Goal: Task Accomplishment & Management: Complete application form

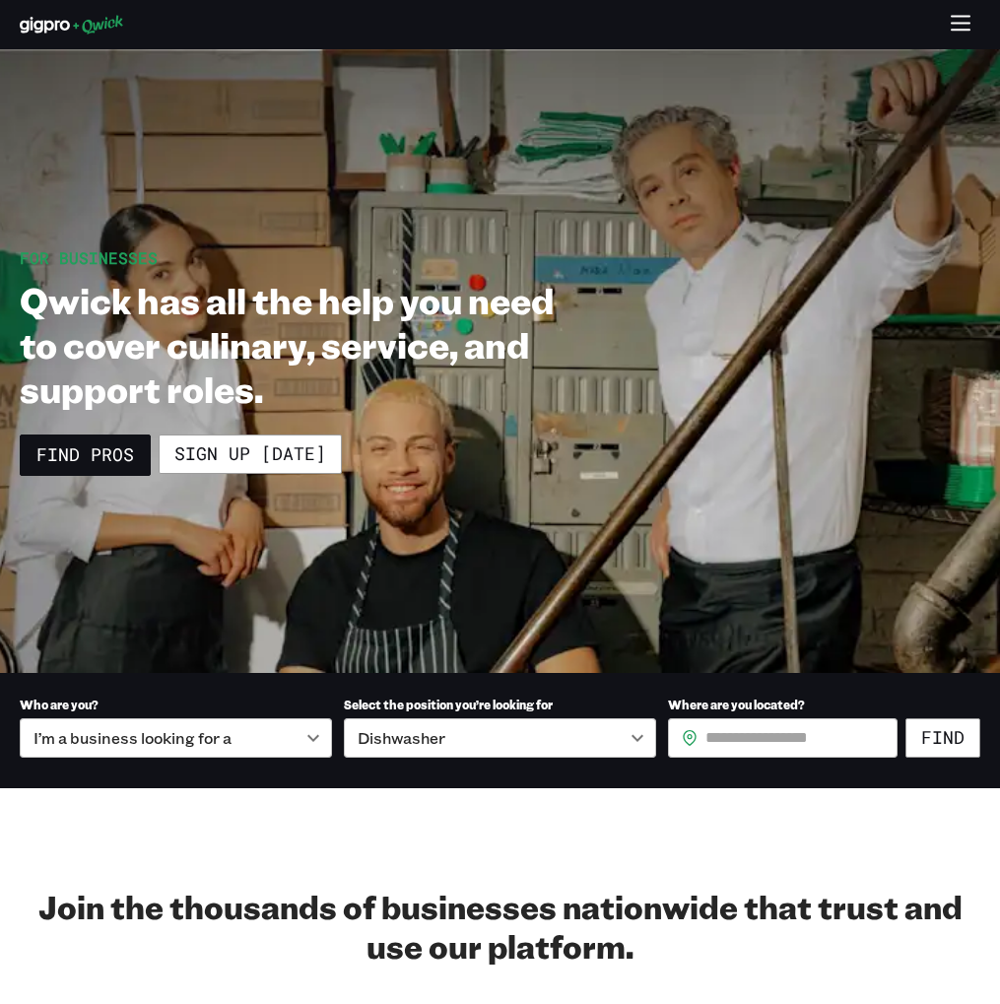
click at [960, 28] on icon "button" at bounding box center [961, 25] width 23 height 23
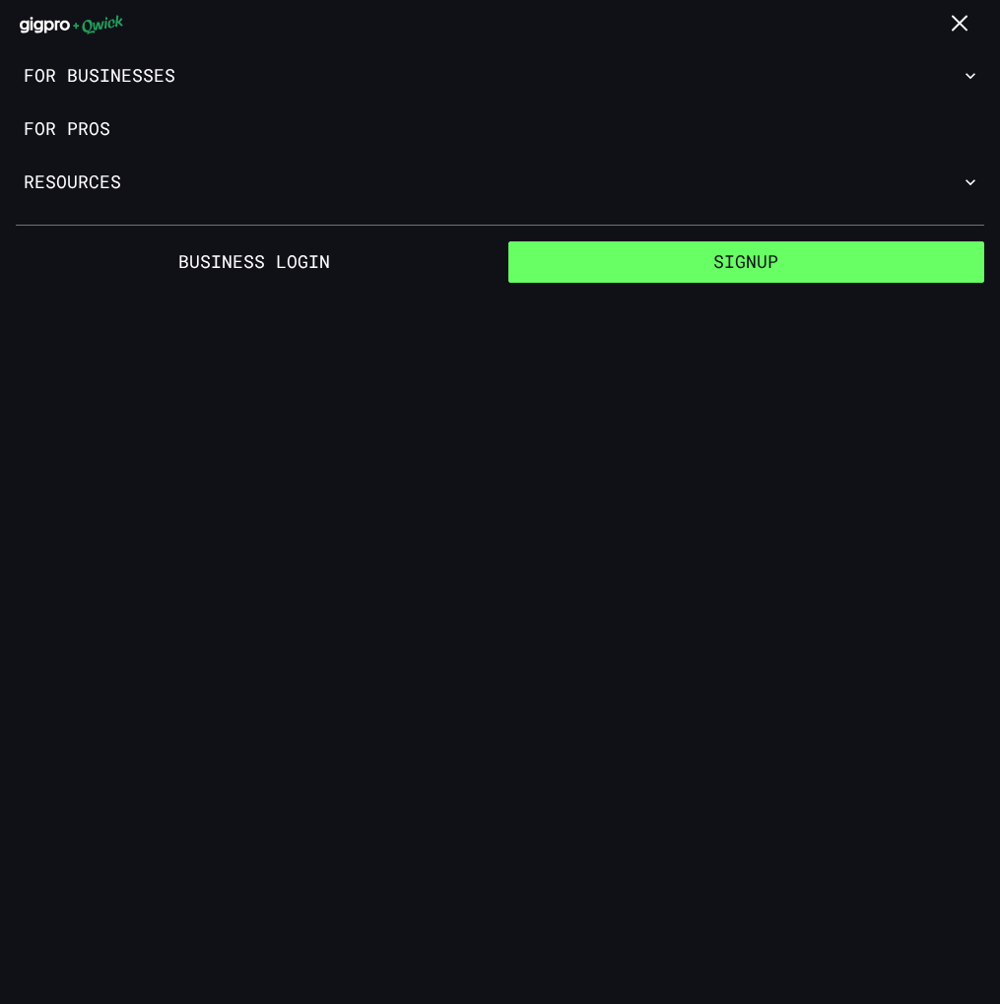
click at [687, 271] on button "Signup" at bounding box center [746, 261] width 477 height 41
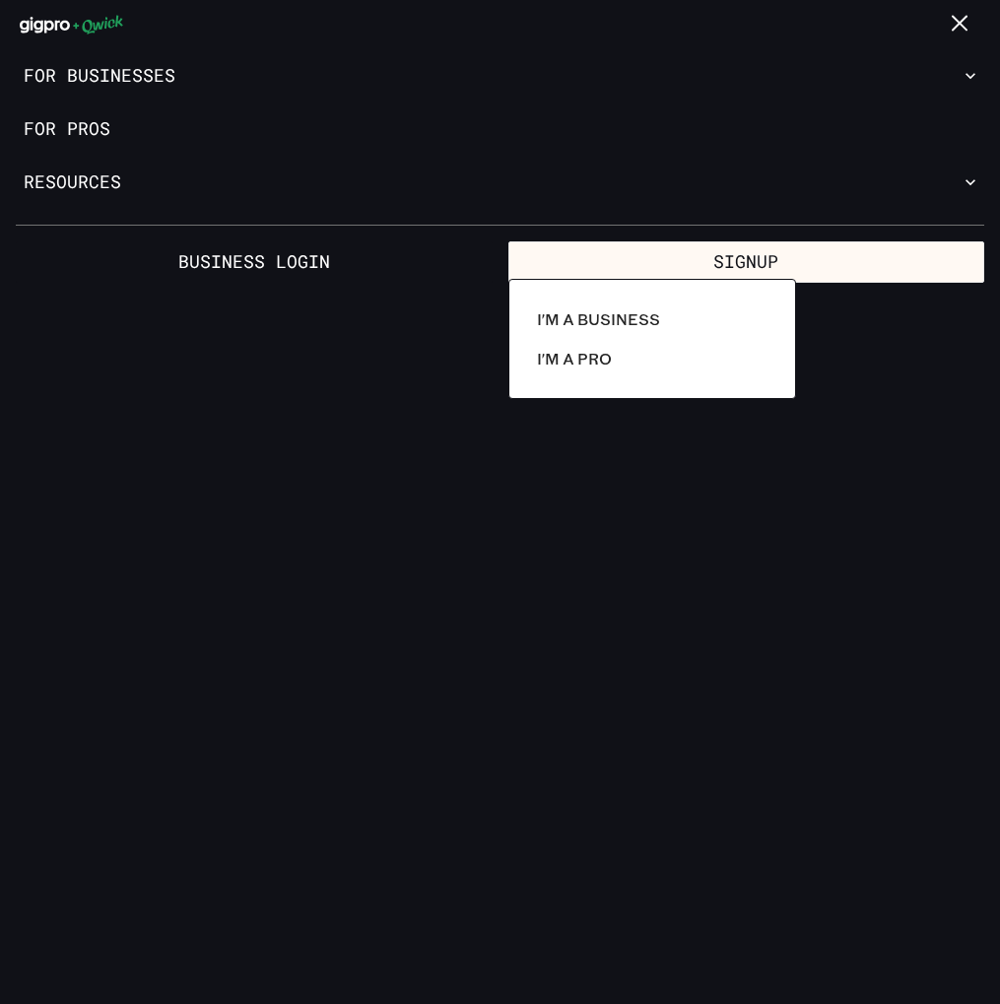
click at [783, 515] on div at bounding box center [500, 502] width 1000 height 1004
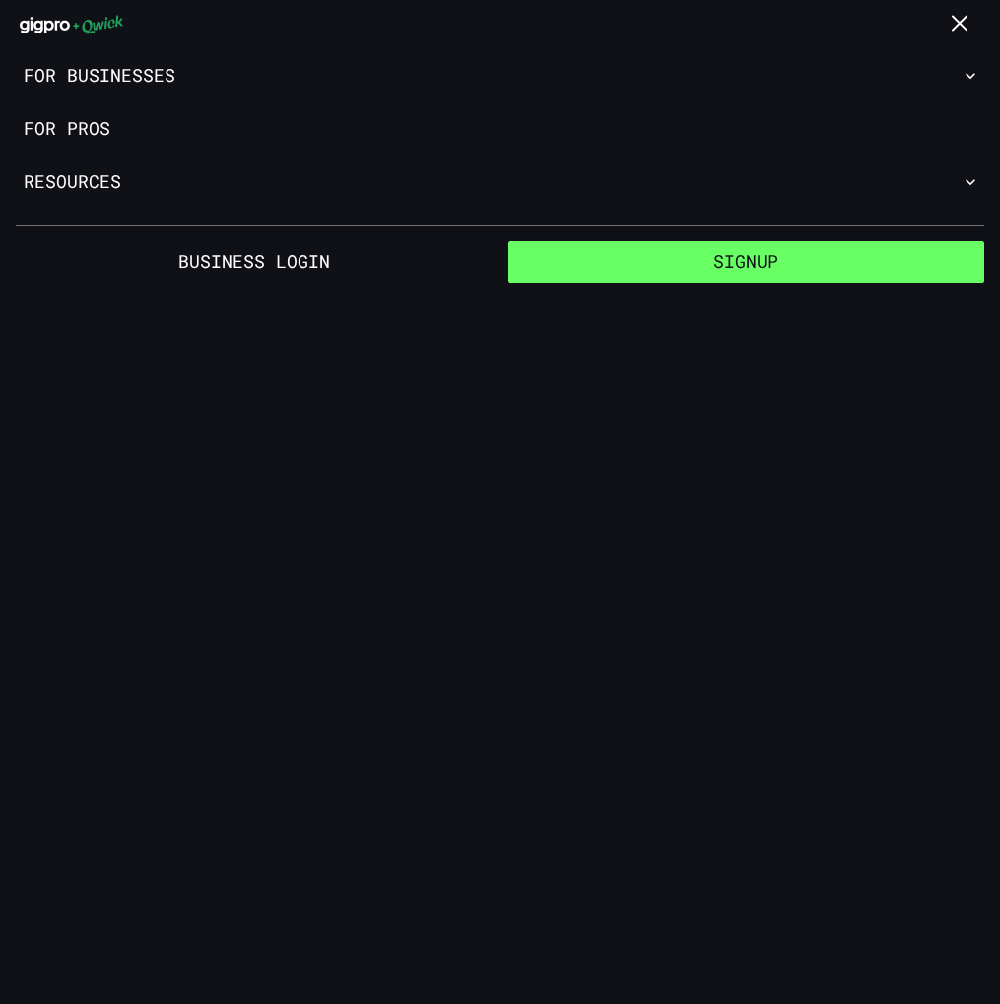
click at [764, 270] on button "Signup" at bounding box center [746, 261] width 477 height 41
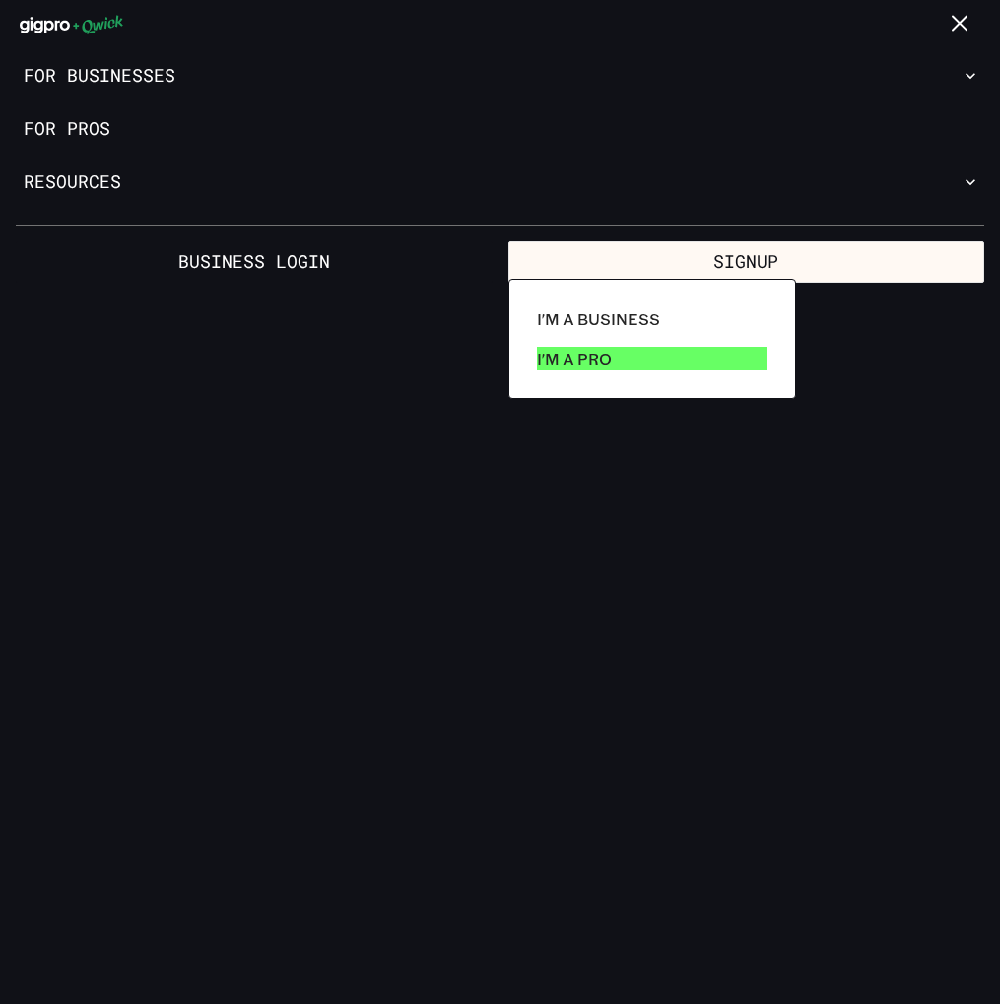
click at [626, 356] on link "I'm a Pro" at bounding box center [652, 358] width 246 height 39
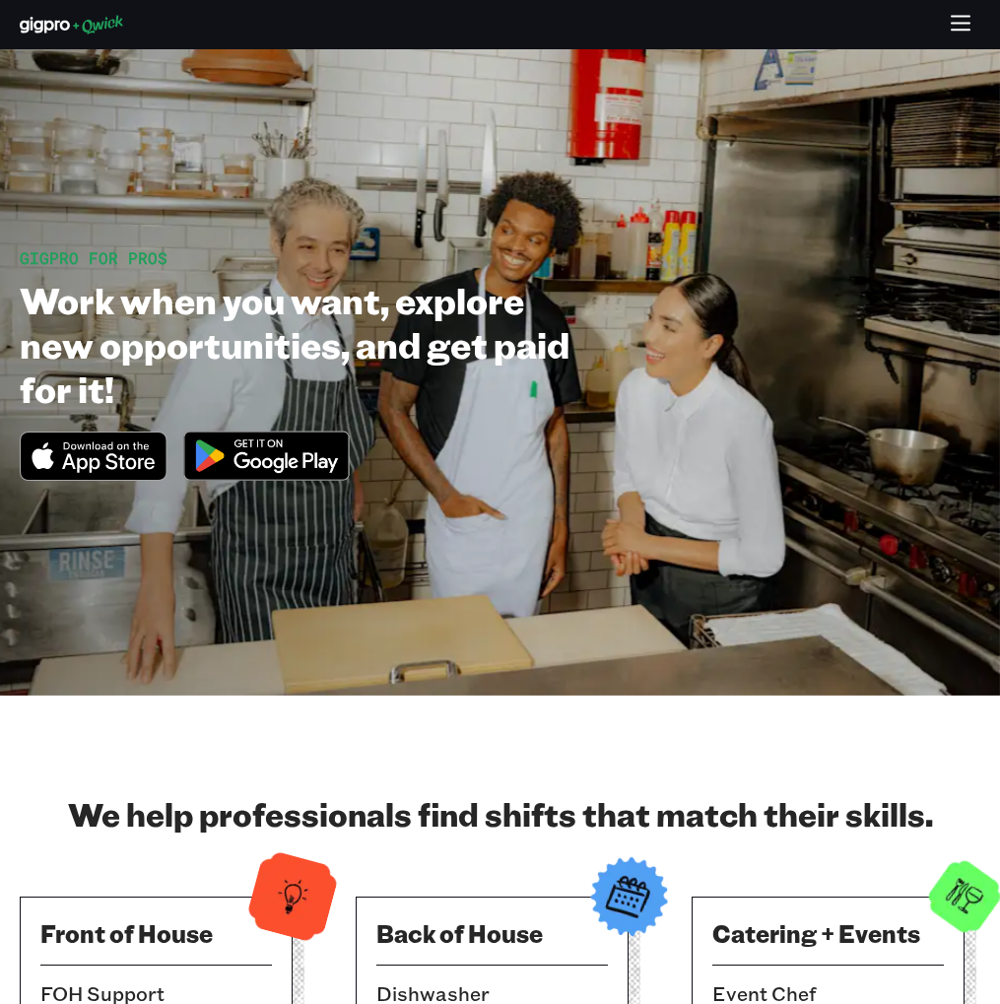
click at [952, 33] on icon "button" at bounding box center [961, 25] width 23 height 23
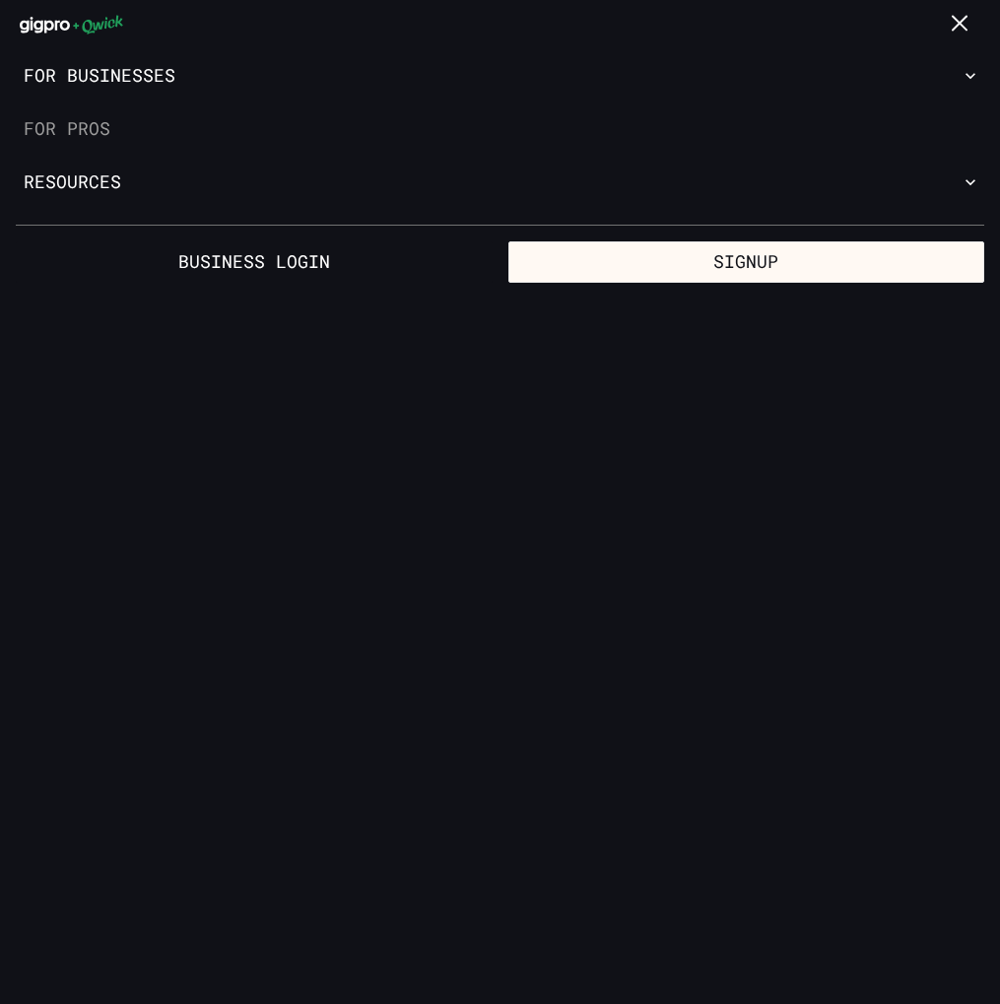
click at [94, 135] on link "For Pros" at bounding box center [500, 128] width 1000 height 53
click at [85, 126] on link "For Pros" at bounding box center [500, 128] width 1000 height 53
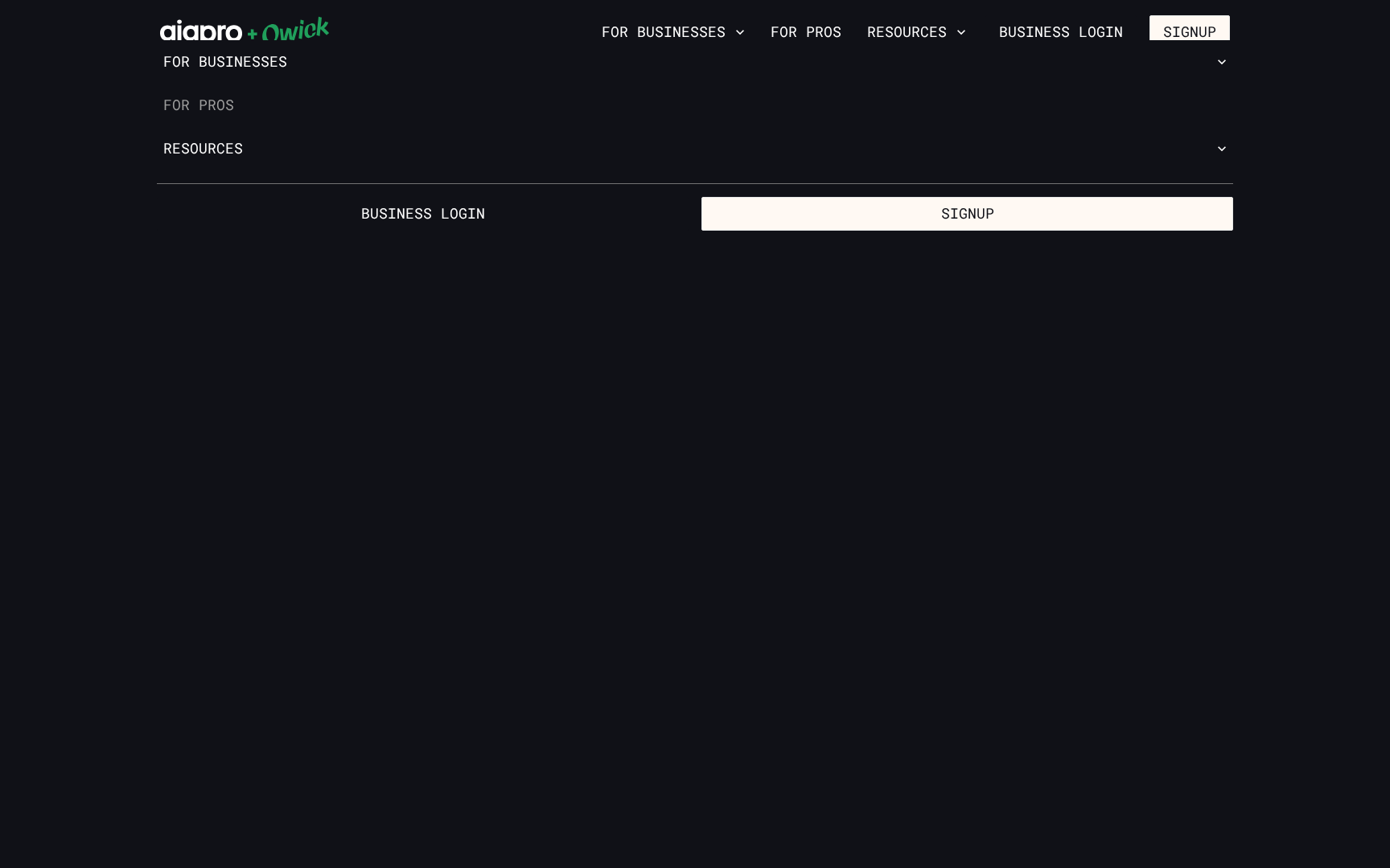
click at [815, 106] on link "For Pros" at bounding box center [695, 104] width 1102 height 43
click at [215, 100] on link "For Pros" at bounding box center [695, 104] width 1102 height 43
click at [216, 104] on link "For Pros" at bounding box center [695, 104] width 1102 height 43
click at [650, 35] on button "For Businesses" at bounding box center [673, 33] width 156 height 28
